Goal: Transaction & Acquisition: Book appointment/travel/reservation

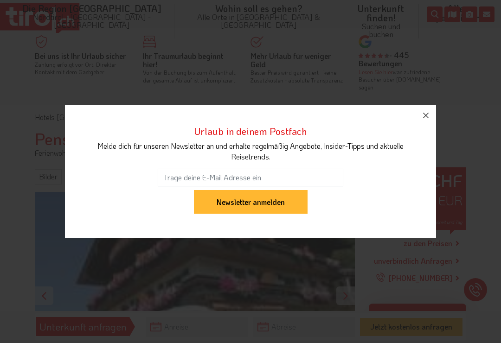
click at [422, 124] on button "button" at bounding box center [426, 115] width 20 height 20
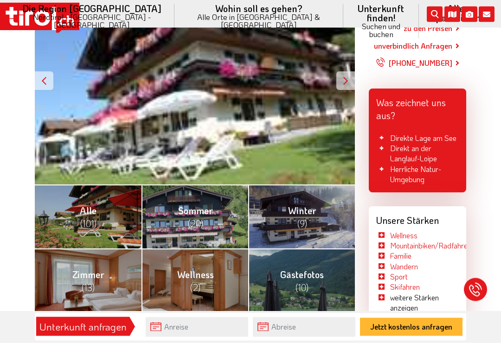
scroll to position [198, 0]
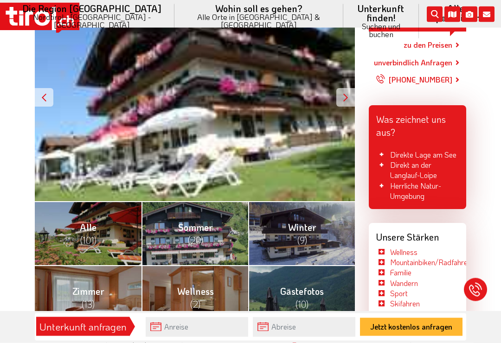
click at [98, 232] on link "Alle (101)" at bounding box center [88, 234] width 107 height 64
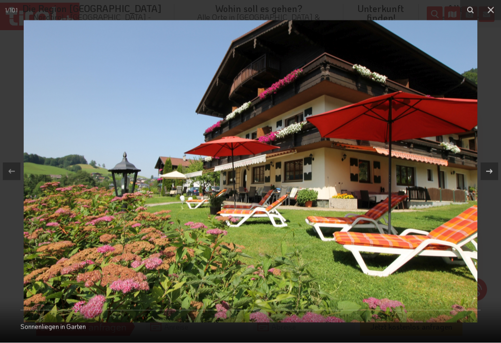
scroll to position [199, 0]
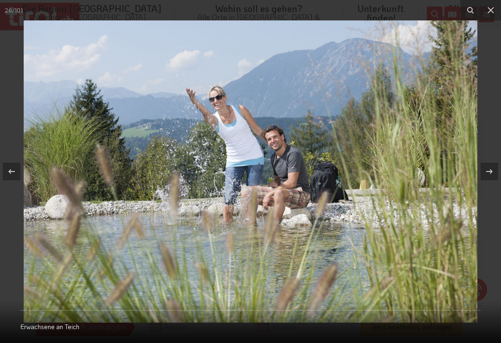
click at [488, 16] on button at bounding box center [491, 10] width 20 height 20
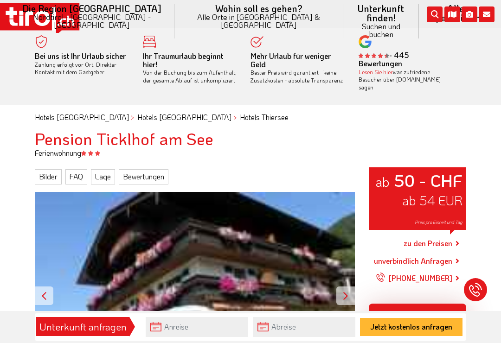
click at [434, 238] on link "zu den Preisen" at bounding box center [428, 243] width 49 height 23
